Goal: Information Seeking & Learning: Find specific fact

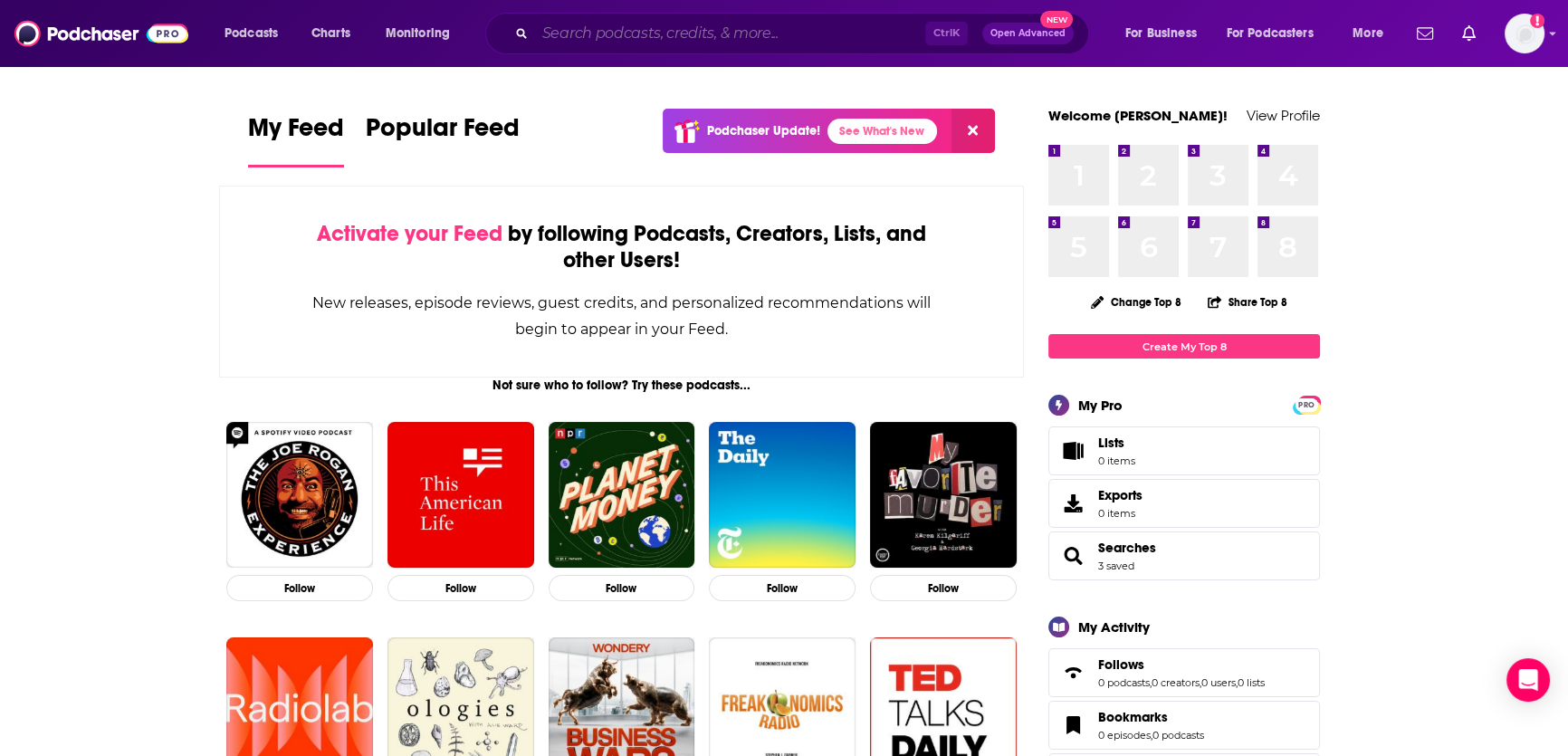
click at [620, 35] on input "Search podcasts, credits, & more..." at bounding box center [730, 34] width 391 height 29
paste input "Building Balance podcast"
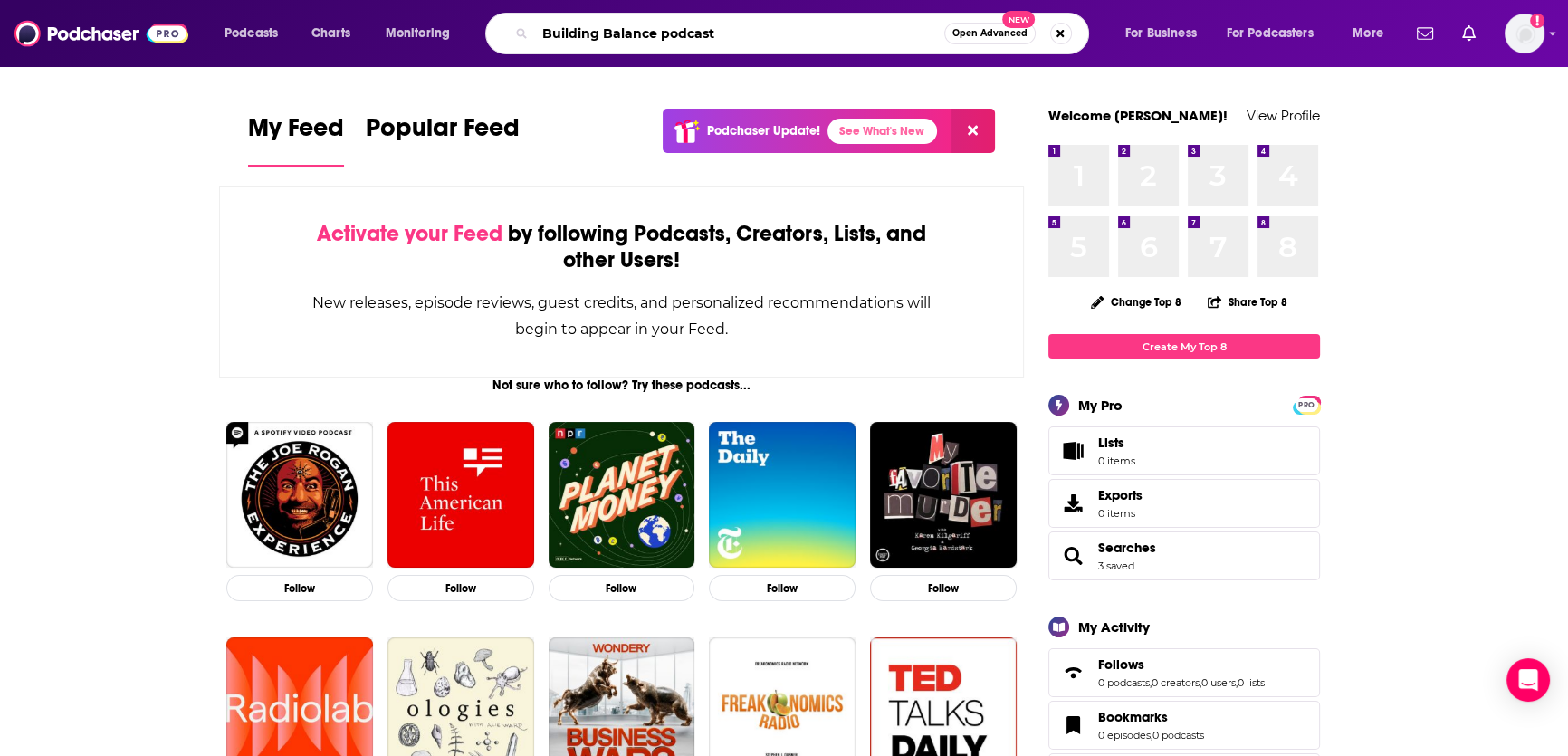
type input "Building Balance podcast"
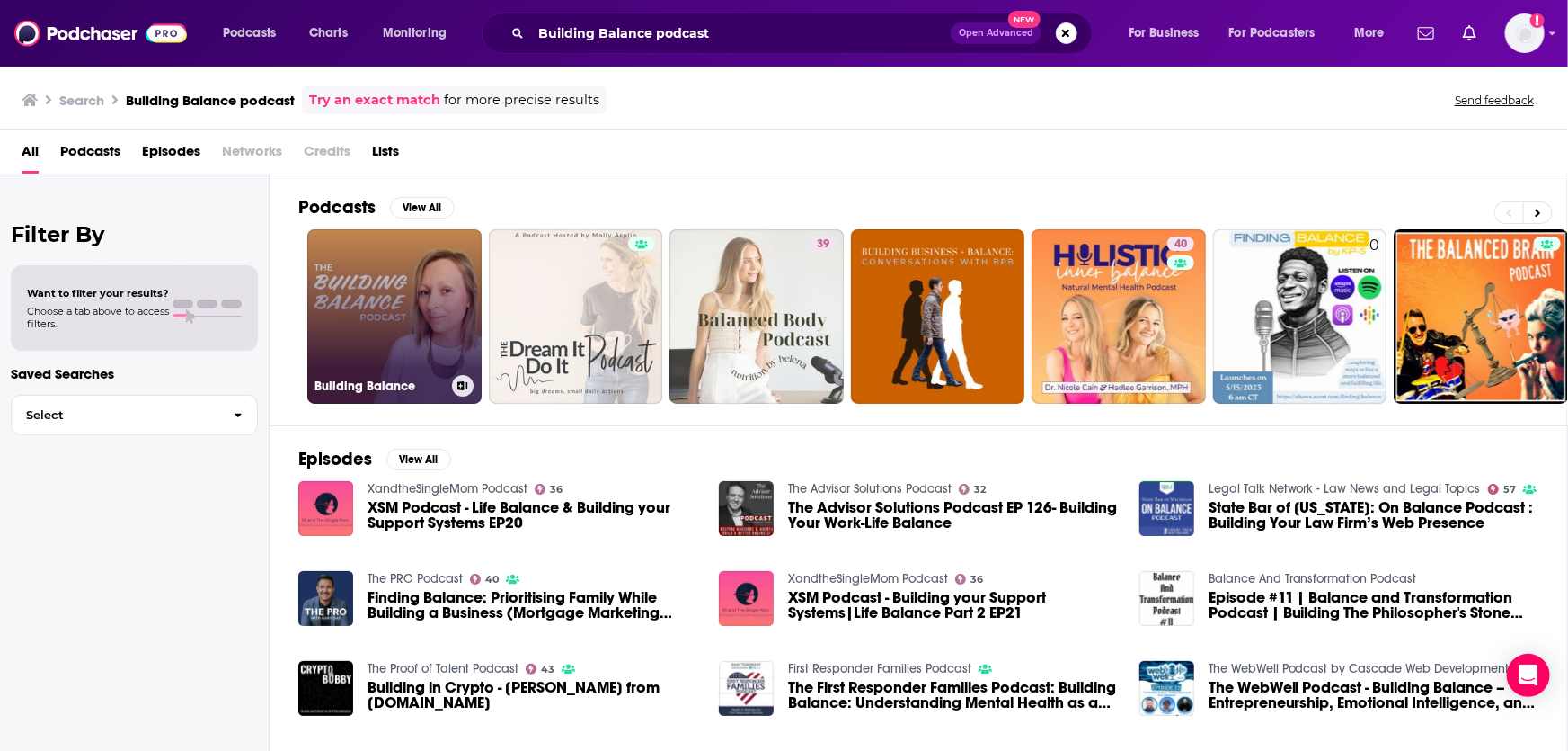
click at [397, 293] on link "Building Balance" at bounding box center [394, 316] width 175 height 175
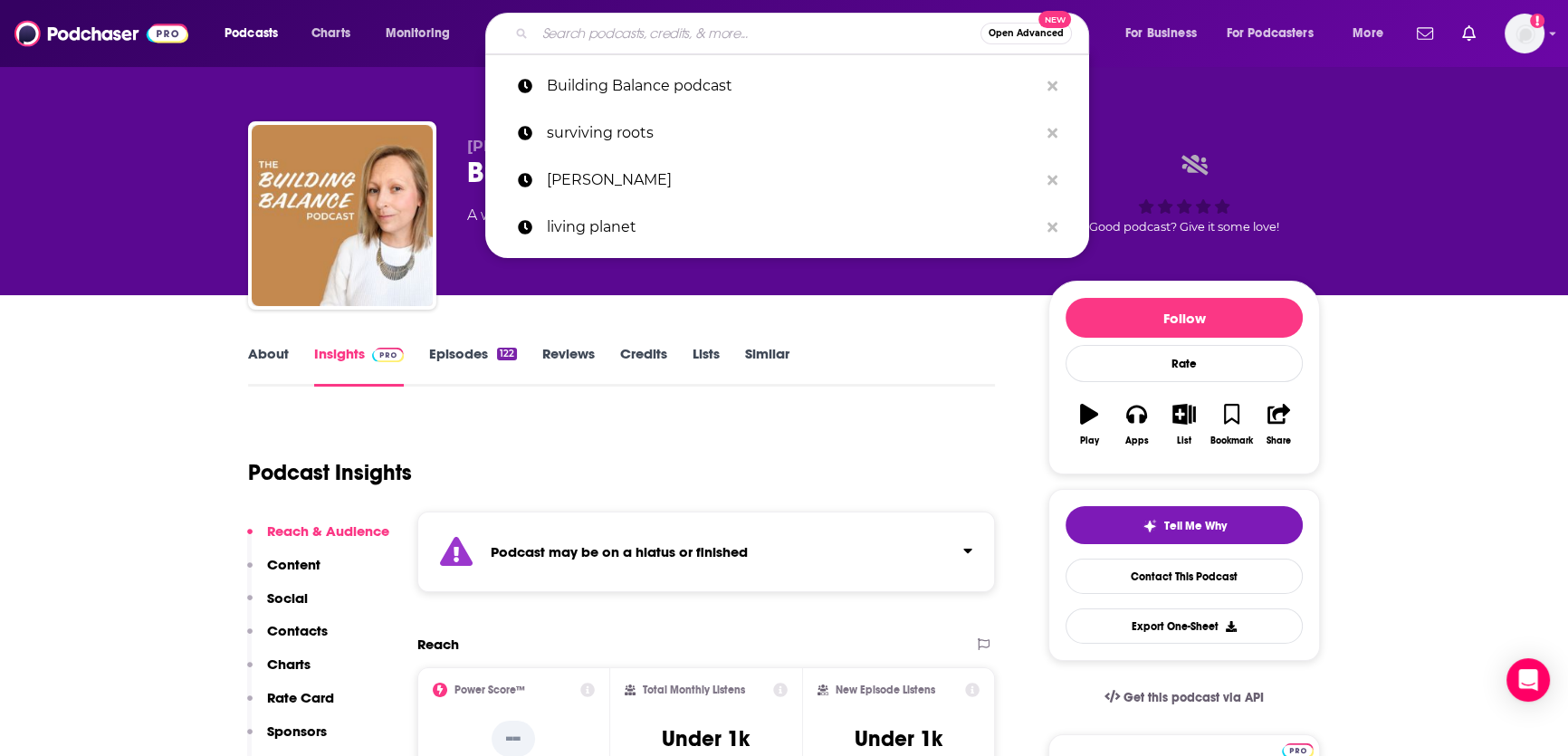
click at [564, 36] on input "Search podcasts, credits, & more..." at bounding box center [757, 34] width 445 height 29
paste input "[PERSON_NAME] [PERSON_NAME]"
type input "[PERSON_NAME] [PERSON_NAME]"
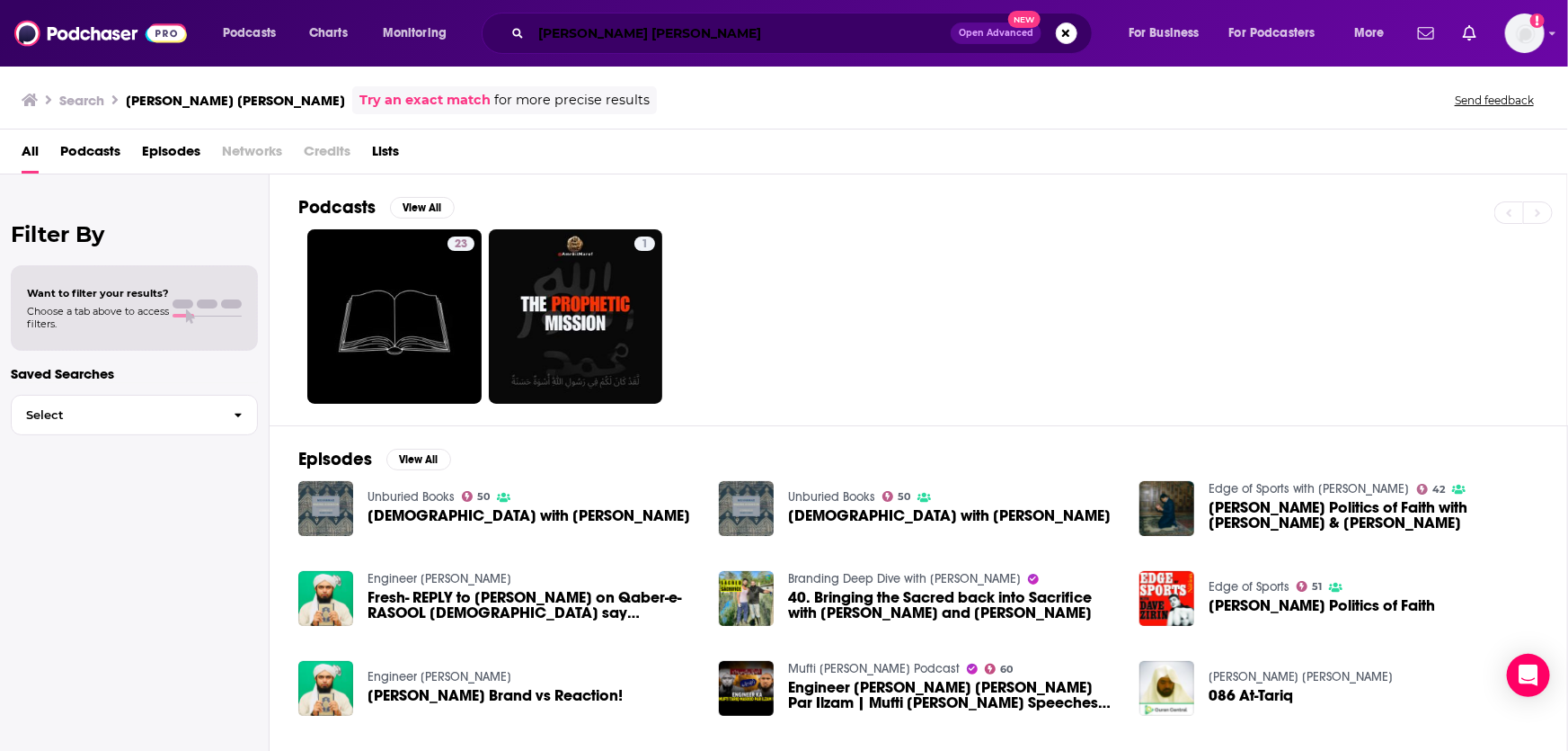
click at [631, 31] on input "[PERSON_NAME] [PERSON_NAME]" at bounding box center [740, 33] width 419 height 29
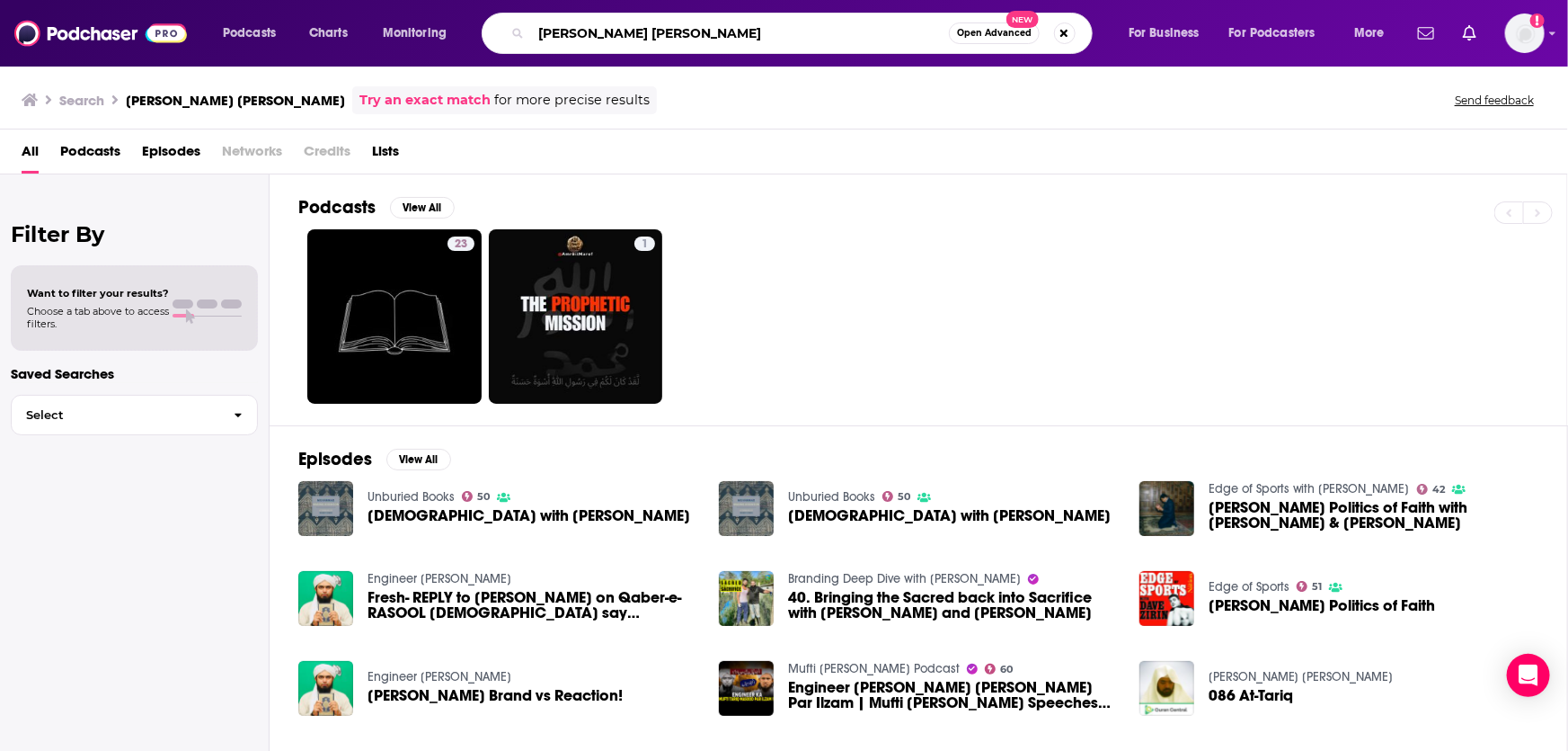
click at [631, 31] on input "[PERSON_NAME] [PERSON_NAME]" at bounding box center [740, 33] width 418 height 29
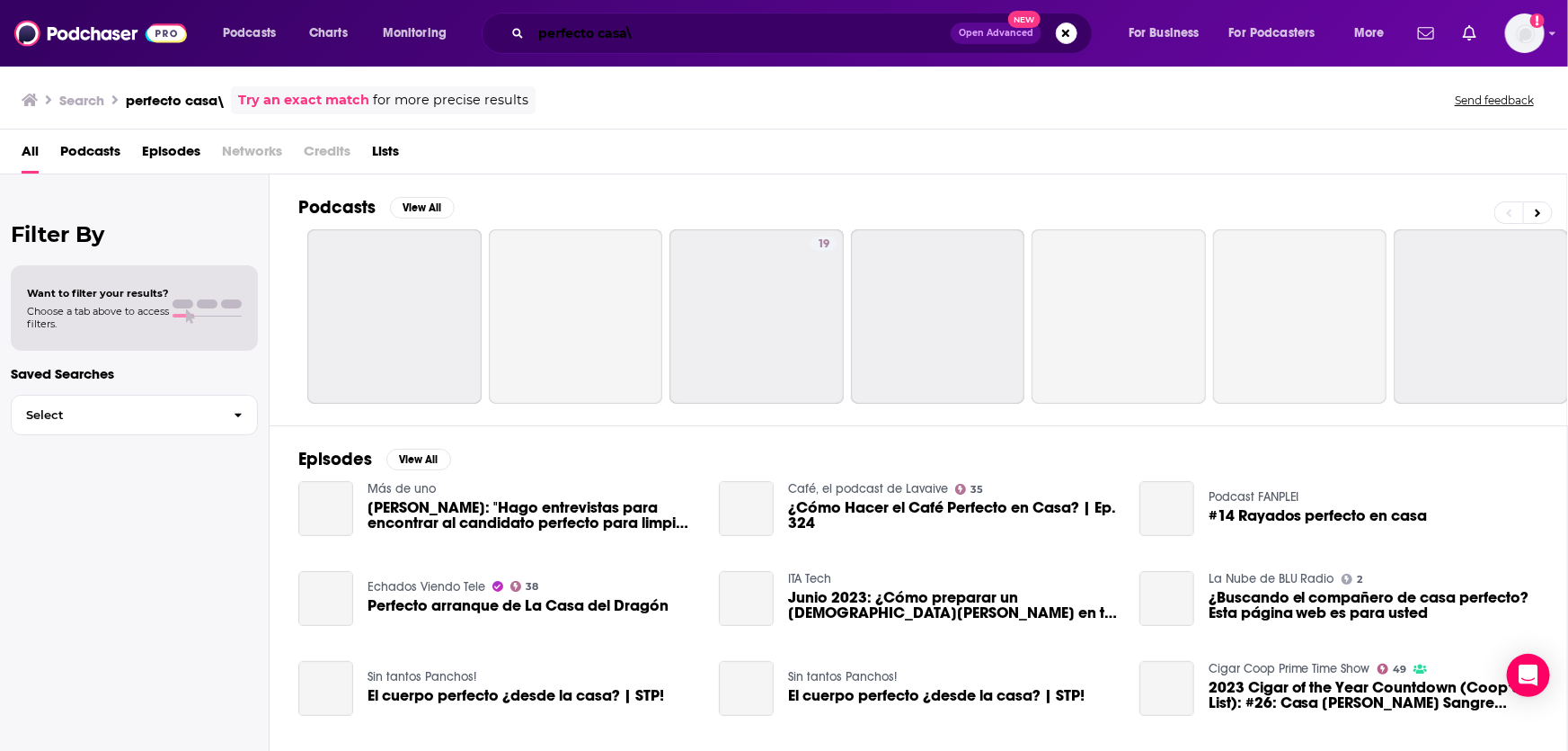
click at [638, 27] on input "perfecto casa\" at bounding box center [740, 33] width 419 height 29
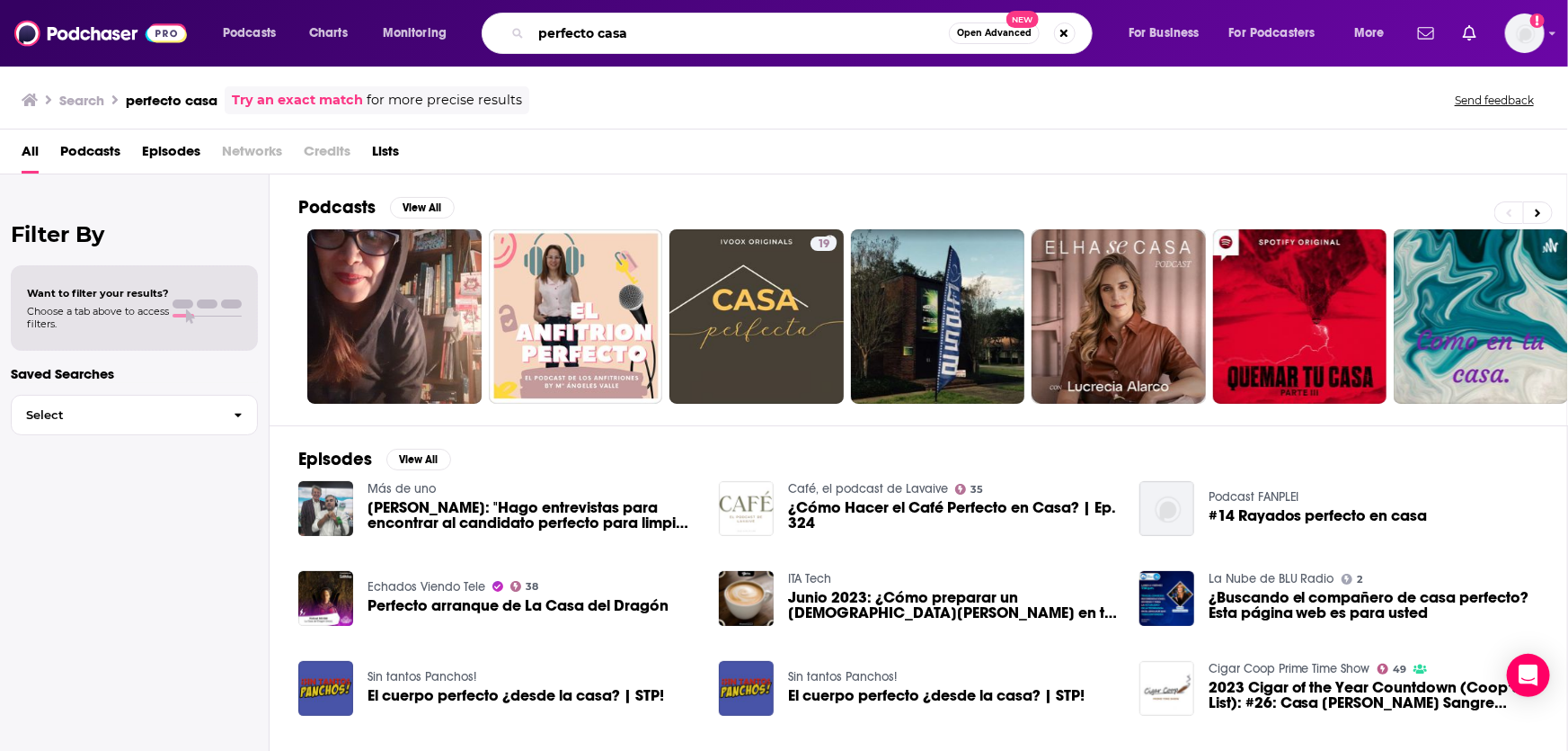
click at [585, 31] on input "perfecto casa" at bounding box center [740, 33] width 418 height 29
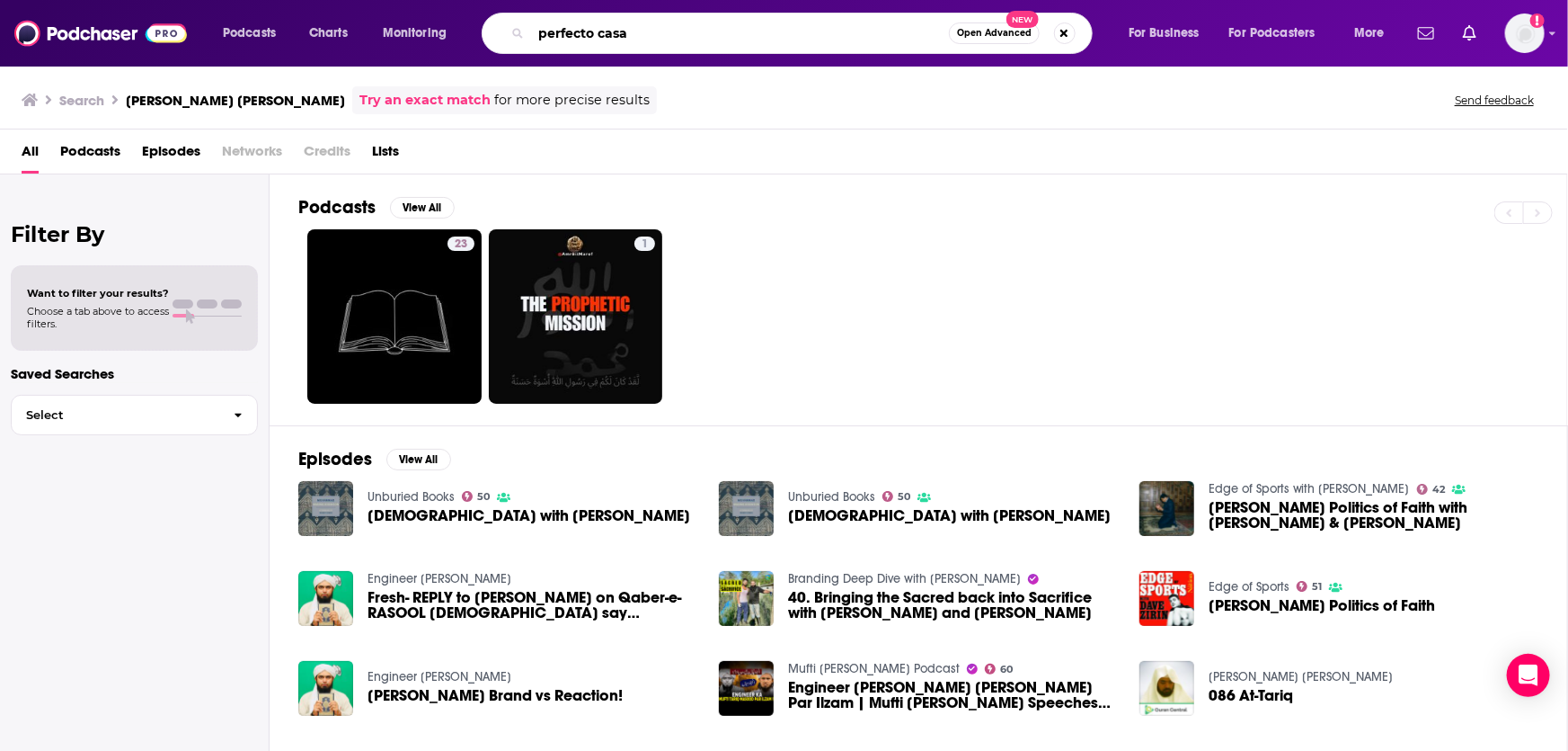
click at [590, 41] on input "perfecto casa" at bounding box center [740, 33] width 418 height 29
paste input "[PERSON_NAME]"
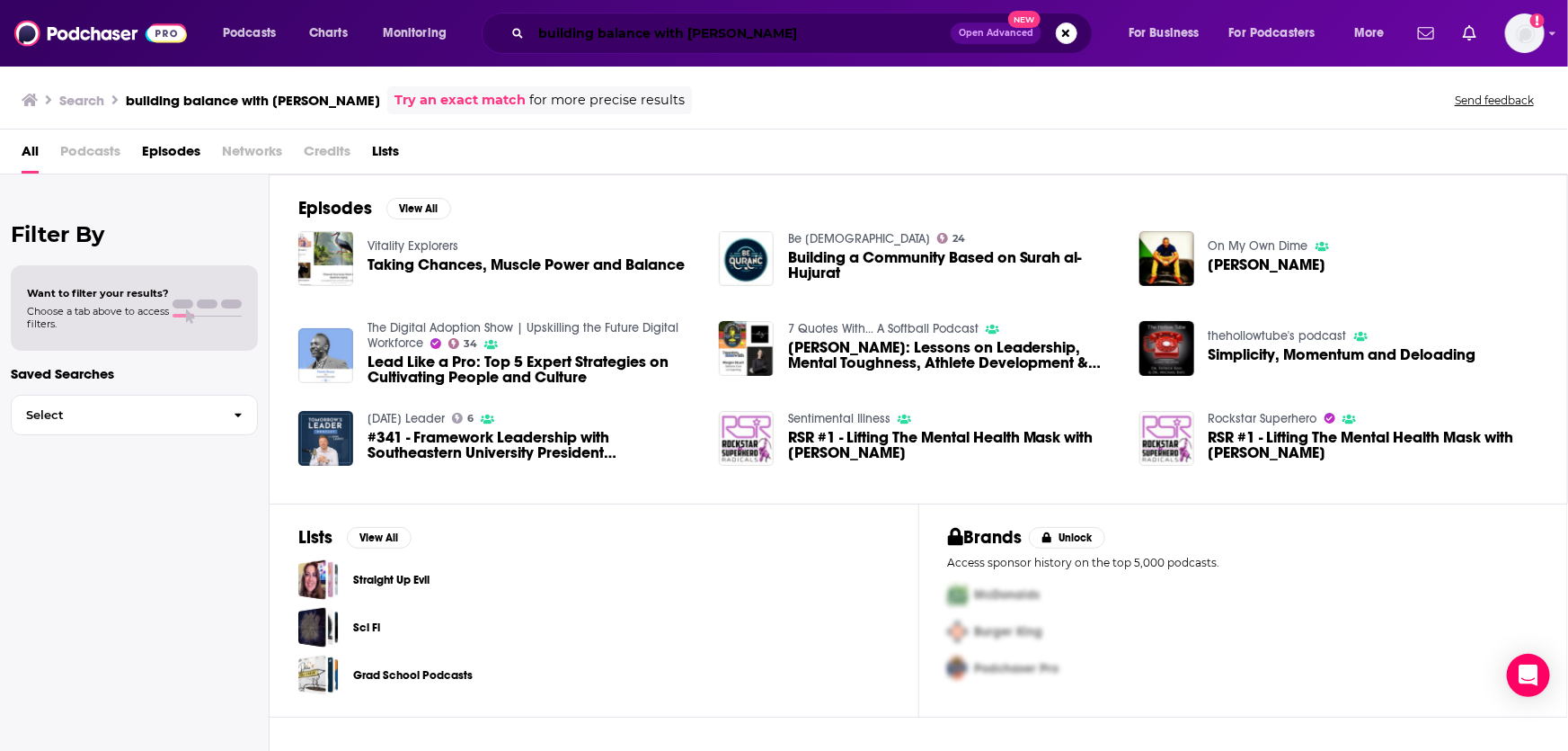
click at [590, 21] on input "building balance with [PERSON_NAME]" at bounding box center [740, 33] width 419 height 29
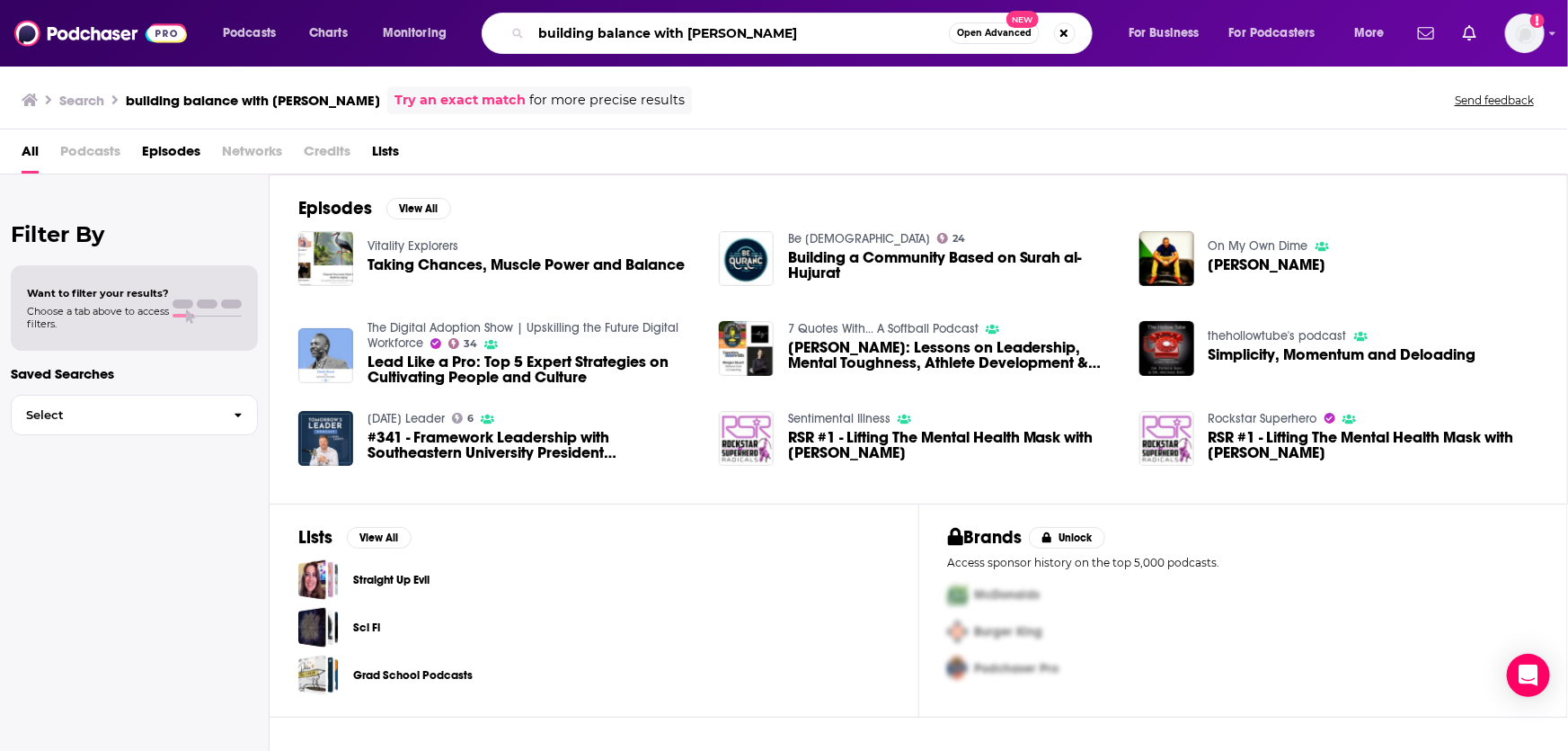
click at [591, 21] on input "building balance with [PERSON_NAME]" at bounding box center [740, 33] width 418 height 29
paste input "Perfecto Casa by"
click at [851, 29] on input "Perfecto Casa by [PERSON_NAME]" at bounding box center [740, 33] width 418 height 29
type input "Perfecto Casa by [PERSON_NAME]"
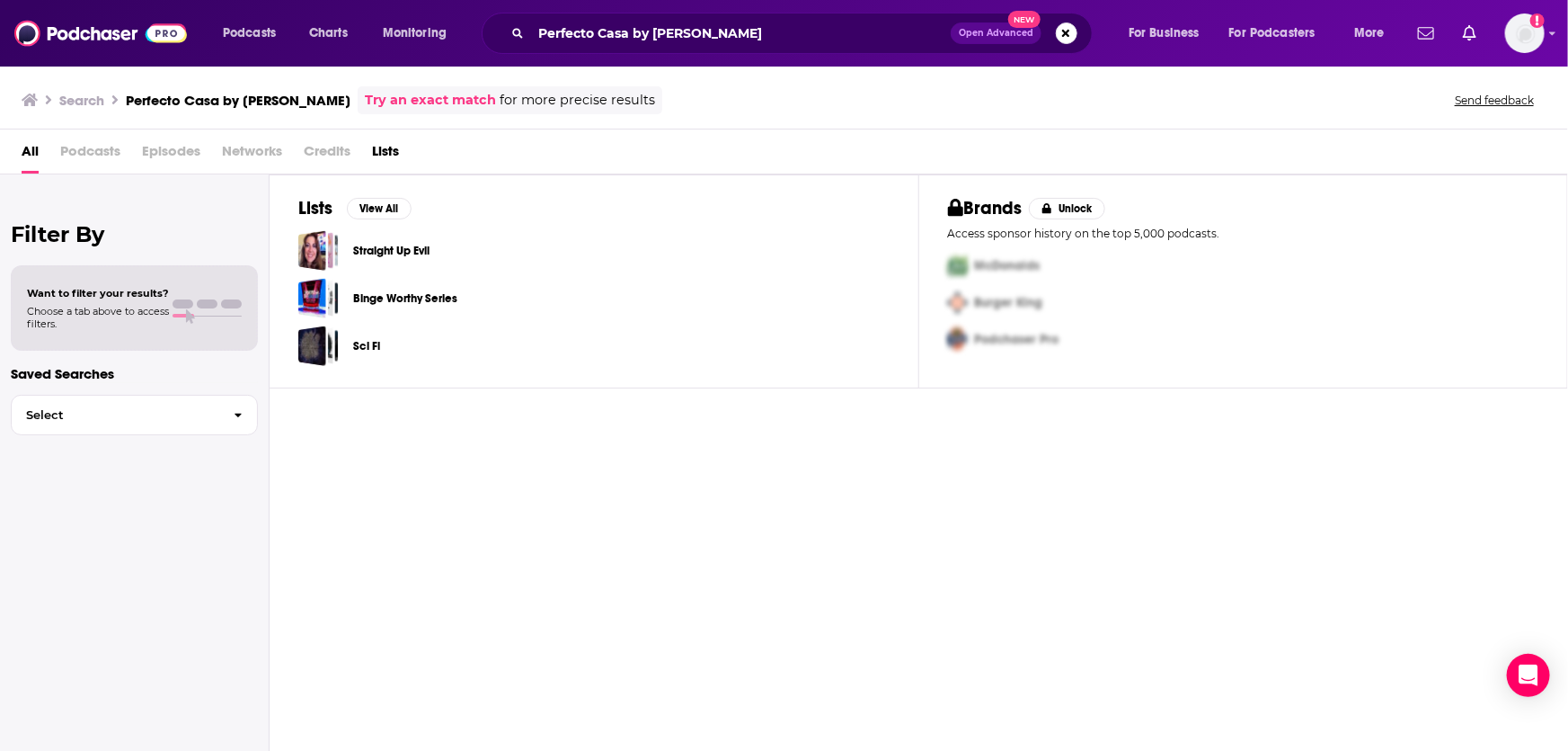
click at [1544, 23] on div "Podcasts Charts Monitoring Perfecto Casa by [PERSON_NAME] Open Advanced New For…" at bounding box center [784, 33] width 1568 height 67
click at [1539, 26] on icon "Add a profile image" at bounding box center [1536, 20] width 14 height 14
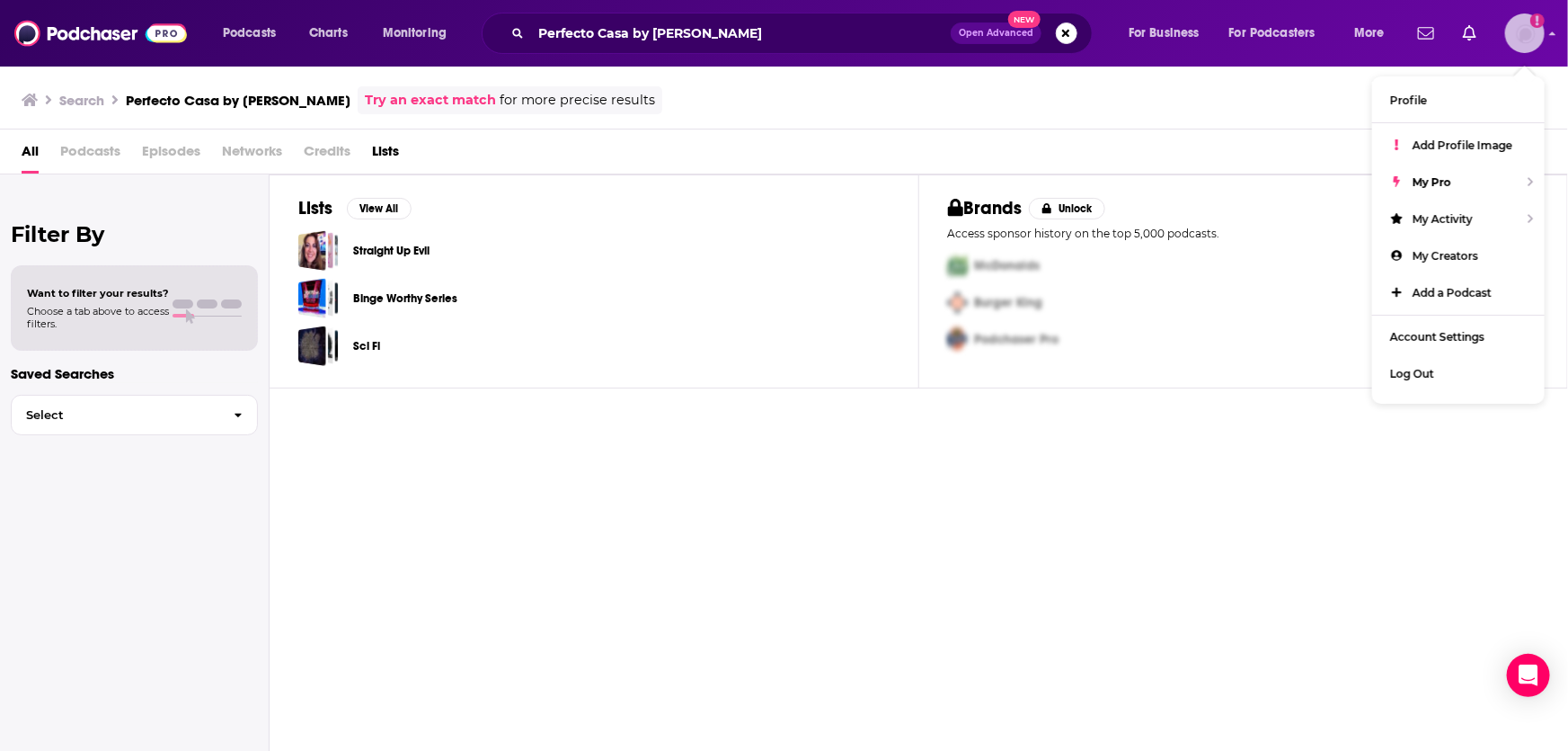
click at [1539, 27] on img "Logged in as vivianamoreno" at bounding box center [1524, 32] width 39 height 39
